Goal: Information Seeking & Learning: Learn about a topic

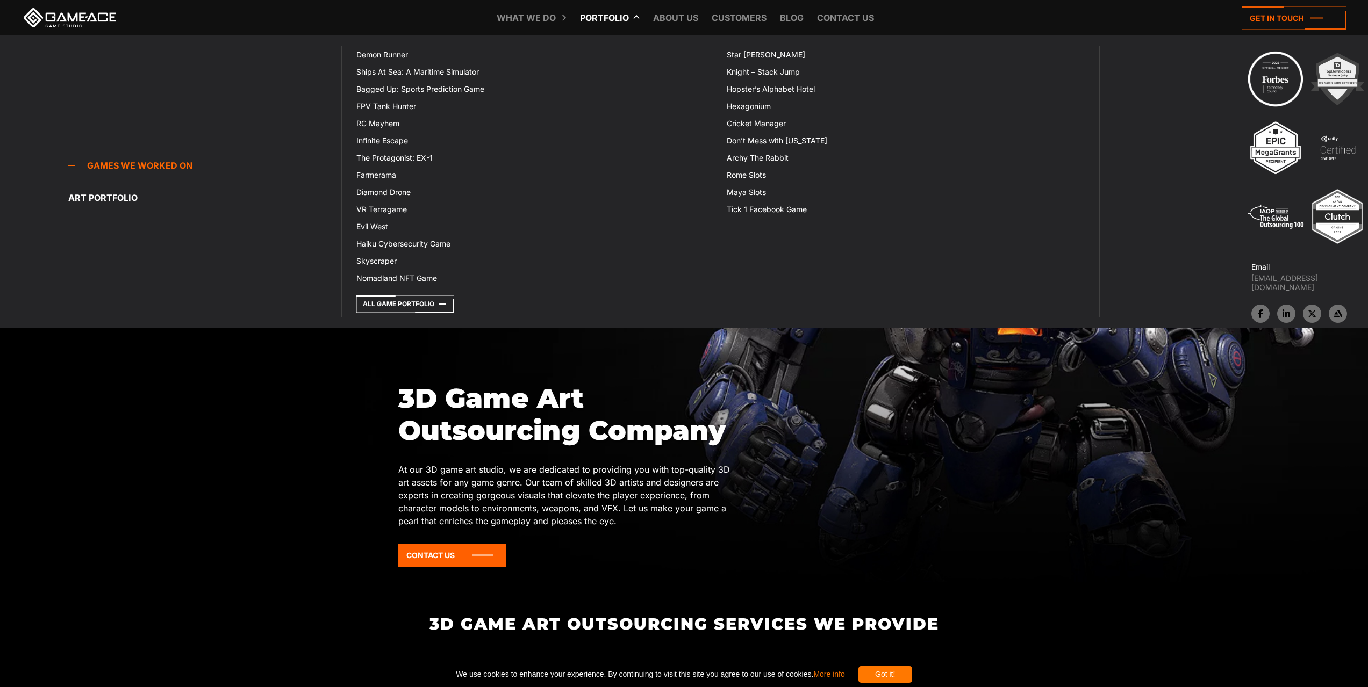
click at [593, 17] on icon at bounding box center [582, 17] width 26 height 35
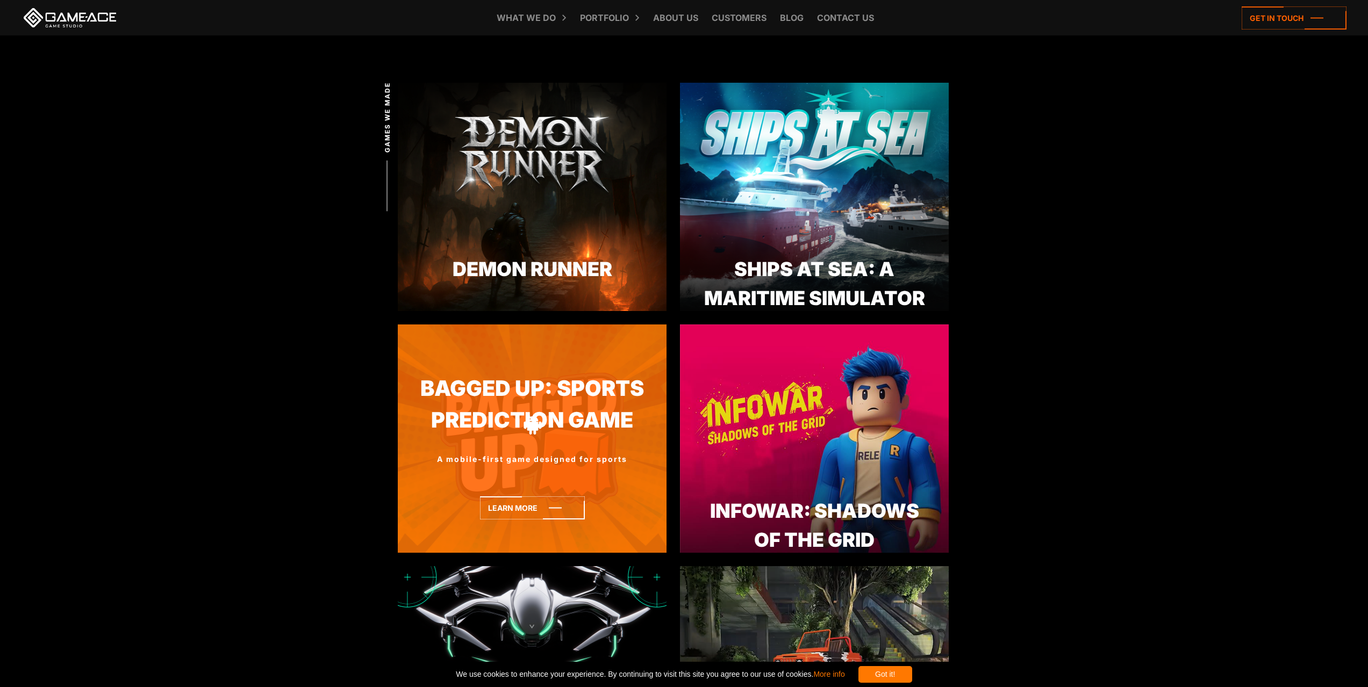
scroll to position [591, 0]
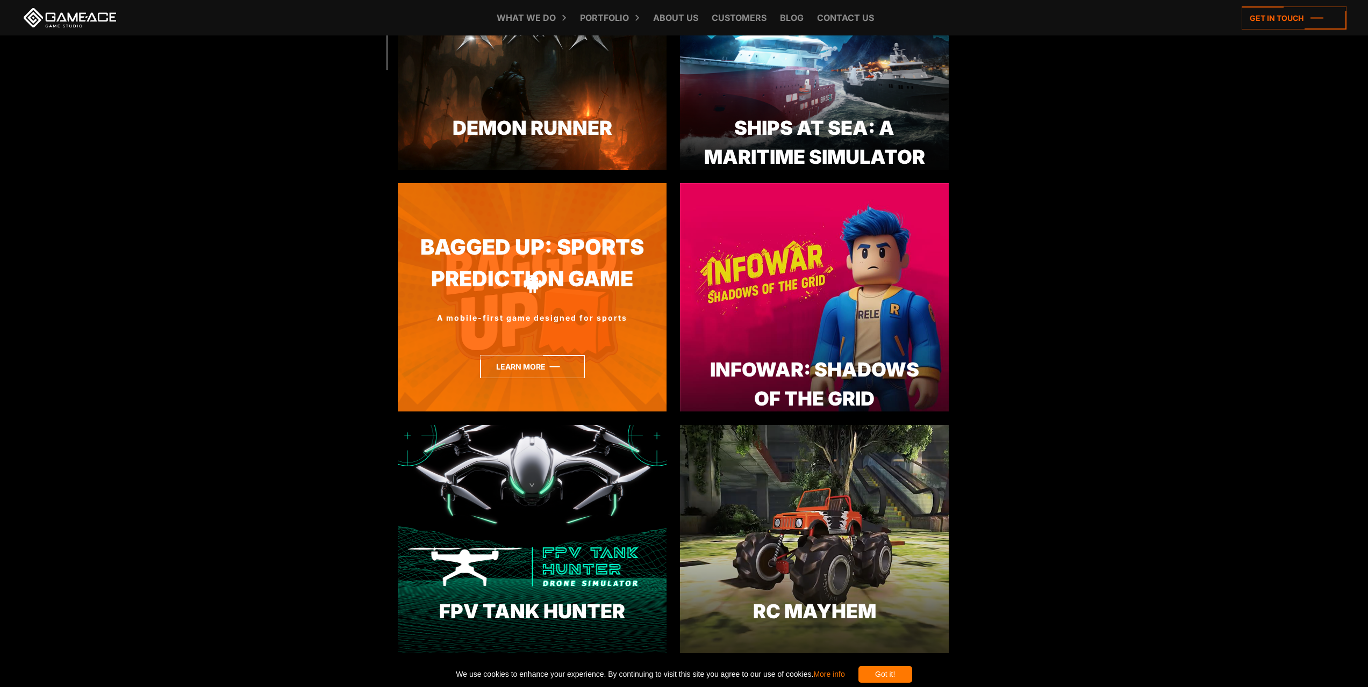
click at [565, 365] on icon at bounding box center [532, 366] width 105 height 23
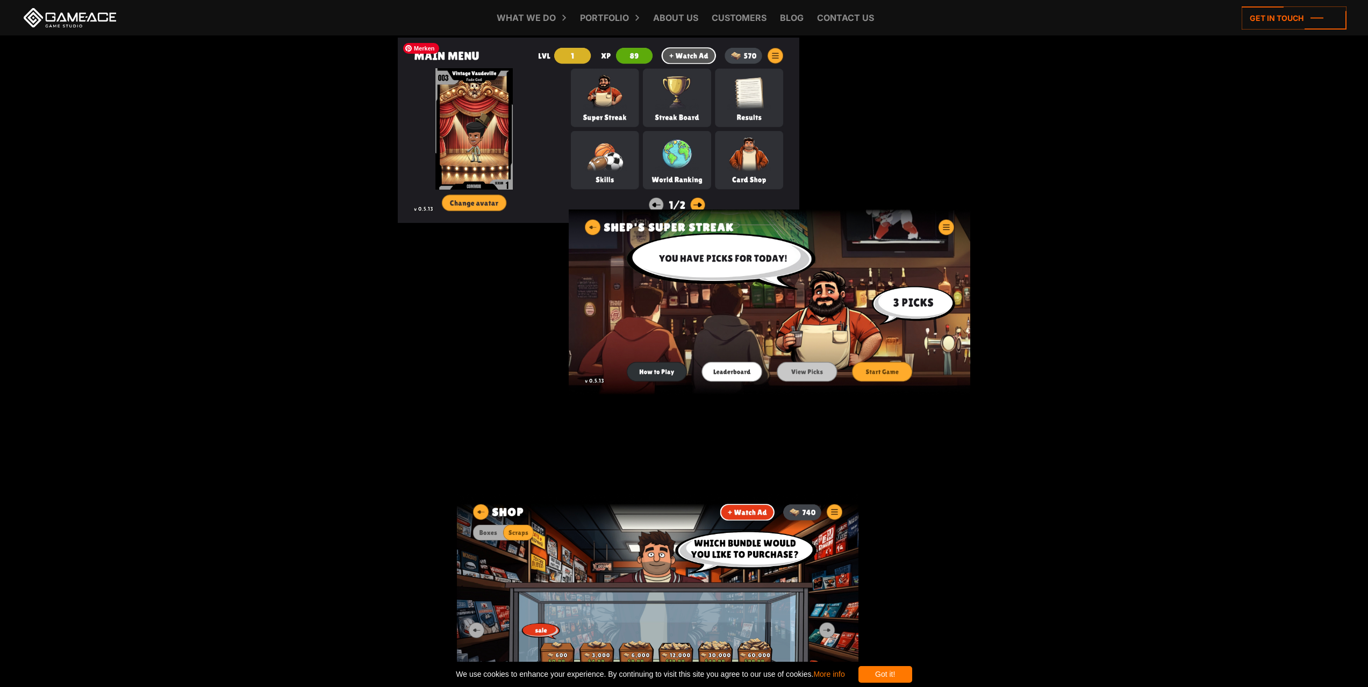
scroll to position [1397, 0]
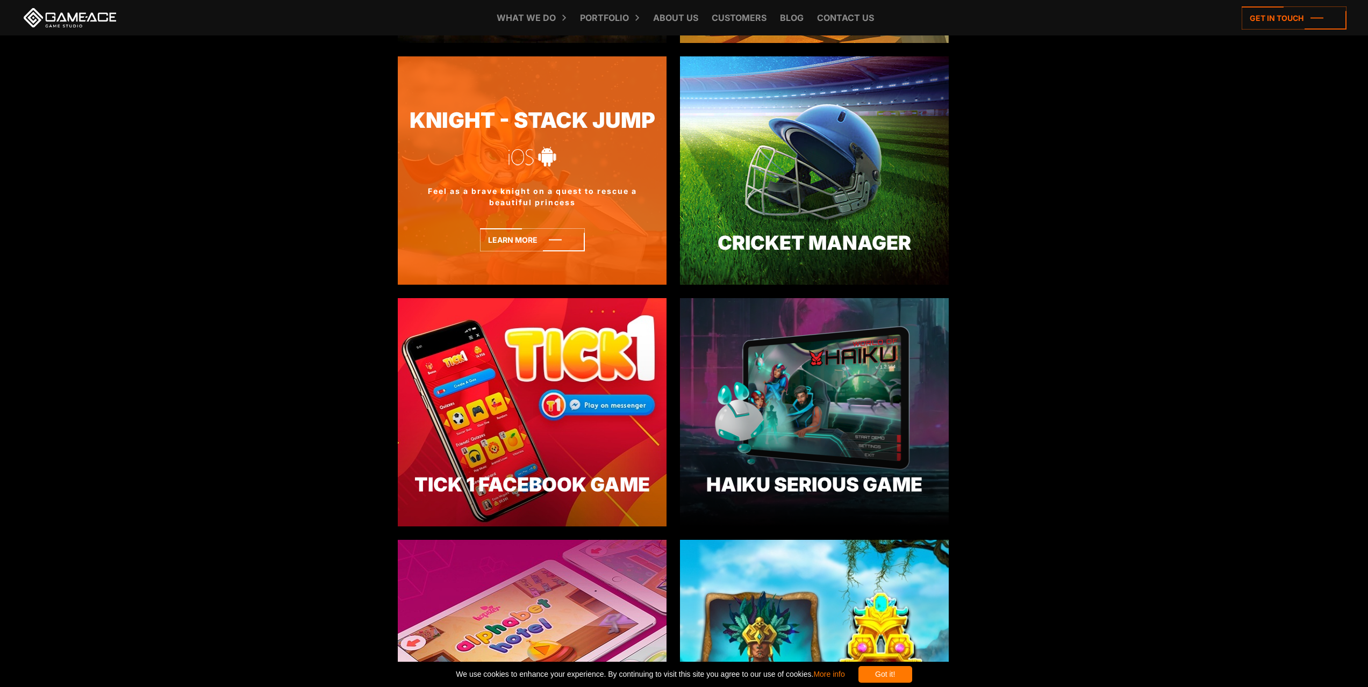
scroll to position [2418, 0]
